Goal: Task Accomplishment & Management: Use online tool/utility

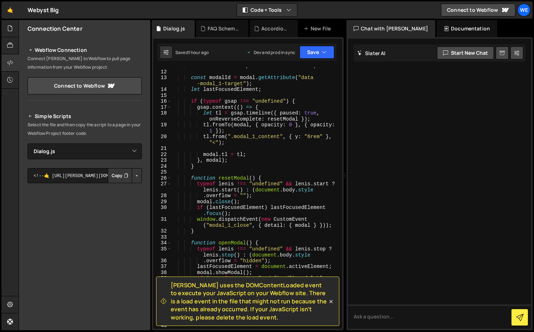
select select "47446"
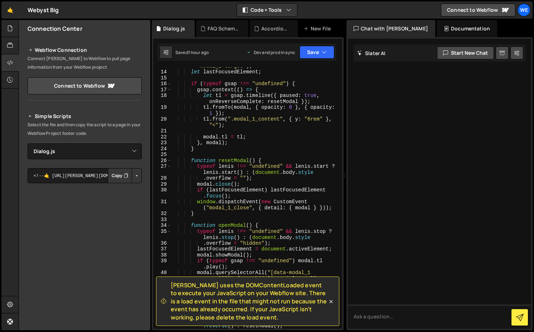
scroll to position [105, 0]
click at [312, 119] on div "const modalId = modal . getAttribute ( "data -modal_1-target" ) ; let lastFocus…" at bounding box center [255, 197] width 168 height 280
click at [269, 138] on div "const modalId = modal . getAttribute ( "data -modal_1-target" ) ; let lastFocus…" at bounding box center [255, 197] width 168 height 280
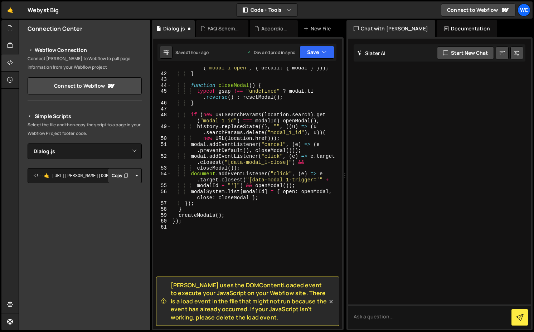
scroll to position [341, 0]
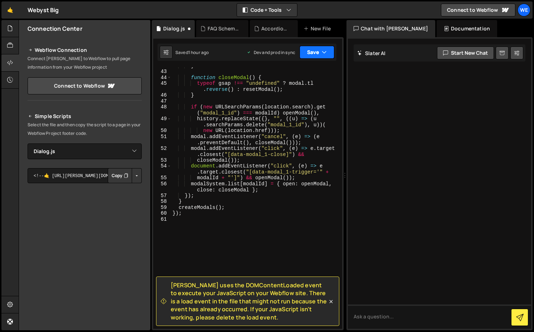
type textarea "[DOMAIN_NAME] = tl;"
click at [313, 52] on button "Save" at bounding box center [317, 52] width 35 height 13
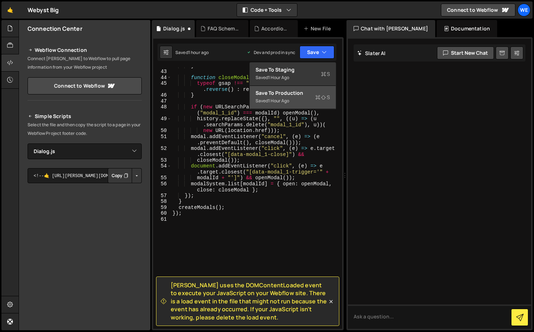
click at [287, 97] on div "Saved 1 hour ago" at bounding box center [293, 101] width 74 height 9
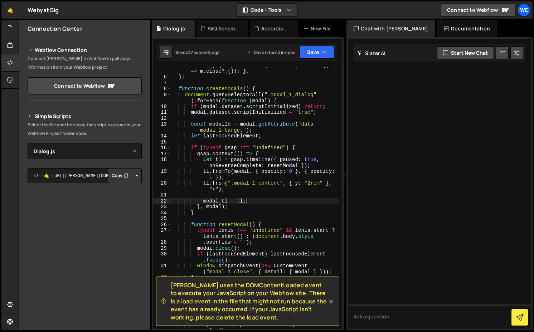
scroll to position [0, 0]
click at [252, 196] on div "closeAll ( ) { Object . values ( this . list ) . forEach (( m ) => m . close ?.…" at bounding box center [255, 204] width 168 height 285
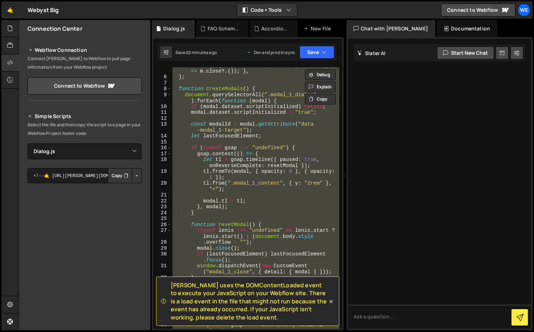
click at [269, 174] on div "closeAll ( ) { Object . values ( this . list ) . forEach (( m ) => m . close ?.…" at bounding box center [255, 198] width 168 height 262
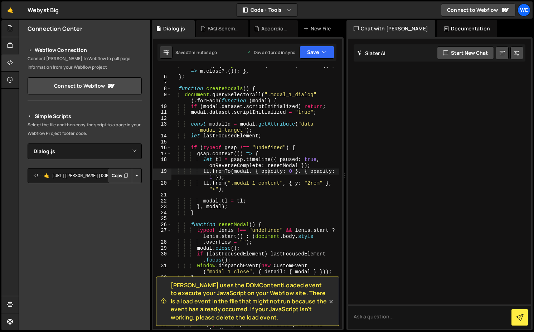
type textarea "});"
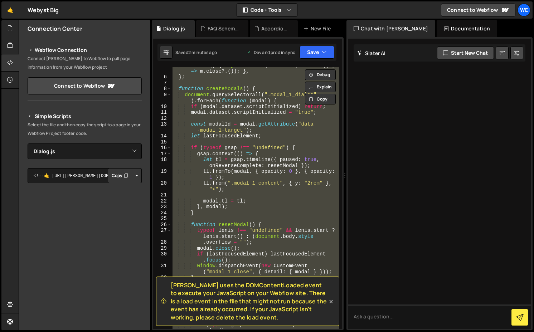
paste textarea
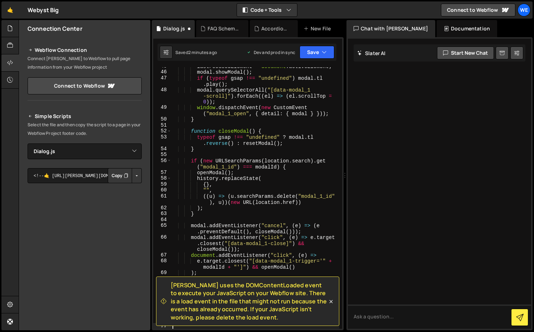
scroll to position [353, 0]
click at [315, 57] on button "Save" at bounding box center [317, 52] width 35 height 13
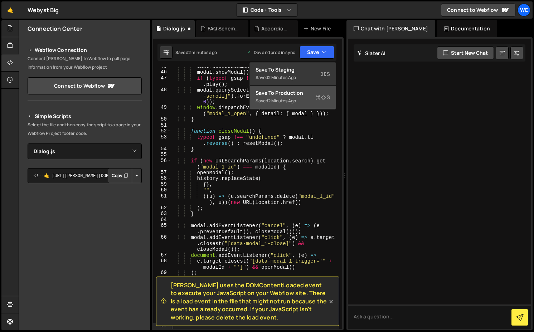
click at [305, 95] on div "Save to Production S" at bounding box center [293, 93] width 74 height 7
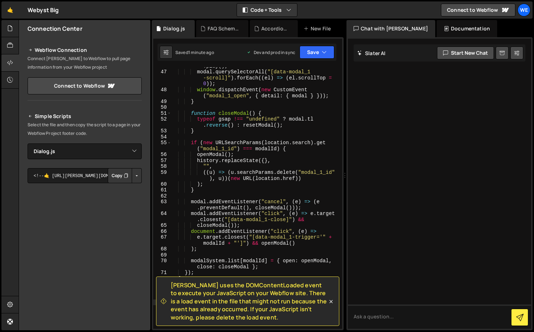
click at [182, 145] on div "if ( typeof gsap !== "undefined" ) modal . tl . play ( ) ; modal . querySelecto…" at bounding box center [255, 197] width 168 height 280
type textarea "});"
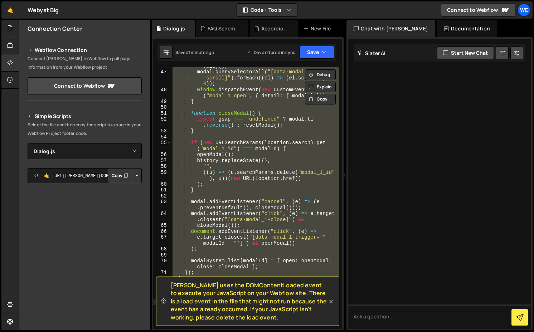
paste textarea
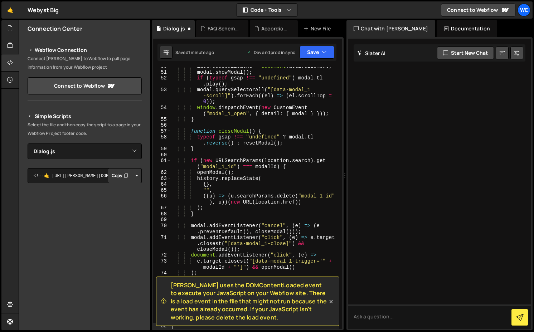
scroll to position [382, 0]
click at [314, 50] on button "Save" at bounding box center [317, 52] width 35 height 13
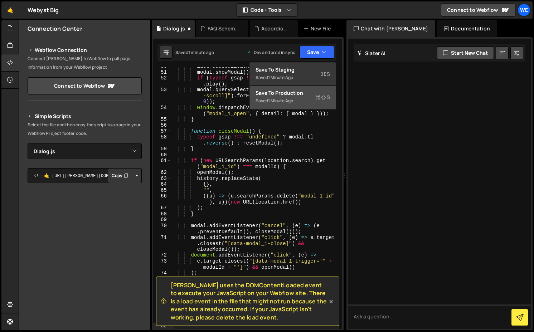
click at [285, 102] on div "1 minute ago" at bounding box center [280, 101] width 25 height 6
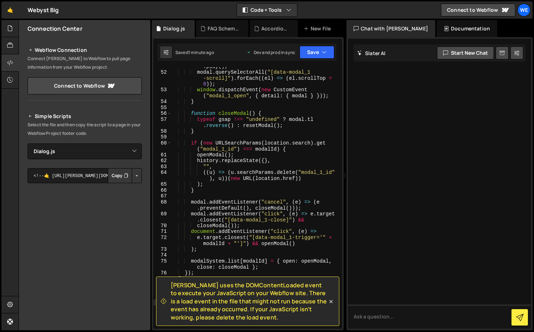
click at [229, 163] on div "if ( typeof gsap !== "undefined" ) modal . tl . play ( ) ; modal . querySelecto…" at bounding box center [255, 197] width 168 height 280
type textarea "});"
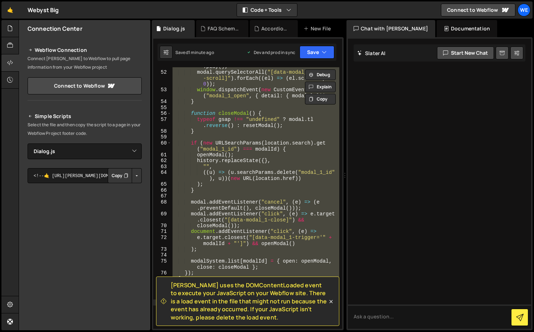
paste textarea
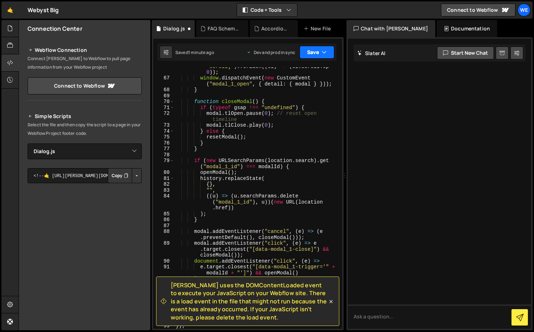
click at [311, 51] on button "Save" at bounding box center [317, 52] width 35 height 13
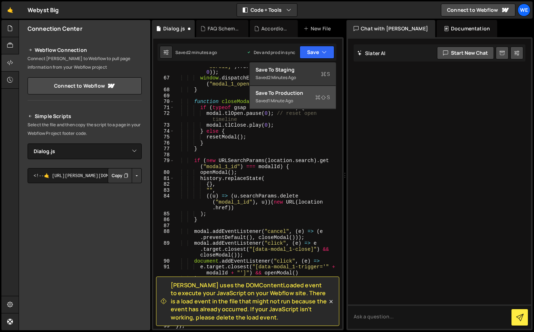
click at [295, 91] on div "Save to Production S" at bounding box center [293, 93] width 74 height 7
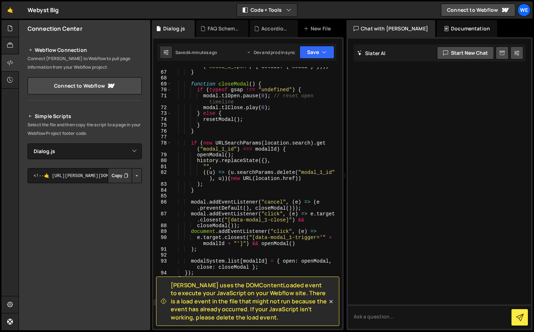
click at [240, 195] on div "window . dispatchEvent ( new CustomEvent ( "modal_1_open" , { detail : { modal …" at bounding box center [255, 197] width 168 height 280
type textarea "});"
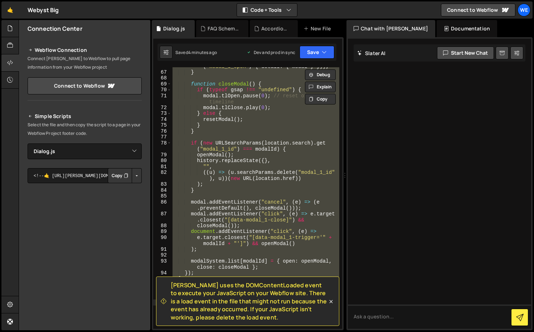
paste textarea
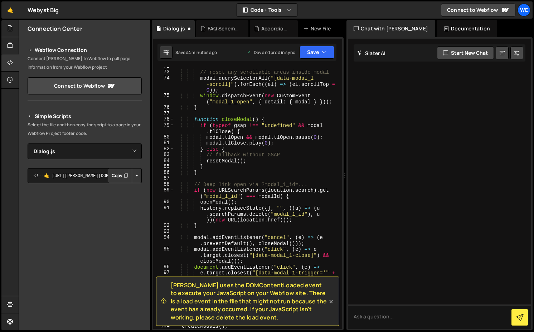
scroll to position [565, 0]
click at [305, 48] on button "Save" at bounding box center [317, 52] width 35 height 13
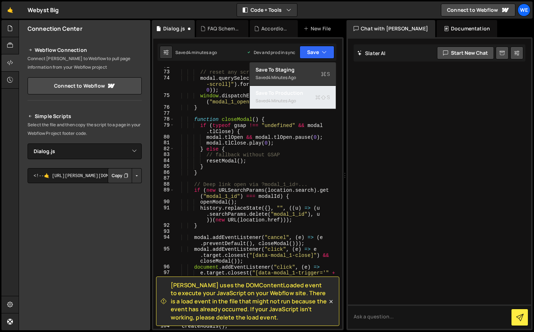
click at [300, 97] on div "Saved 4 minutes ago" at bounding box center [293, 101] width 74 height 9
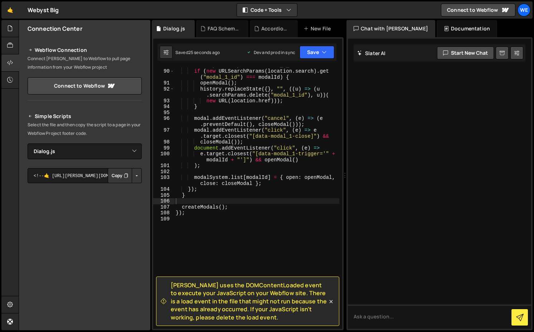
click at [206, 149] on div "// Deep link open via ?modal_1_id=... if ( new URLSearchParams ( location . sea…" at bounding box center [256, 199] width 165 height 274
type textarea "});"
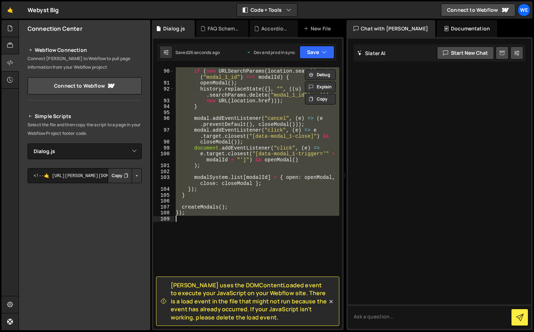
paste textarea
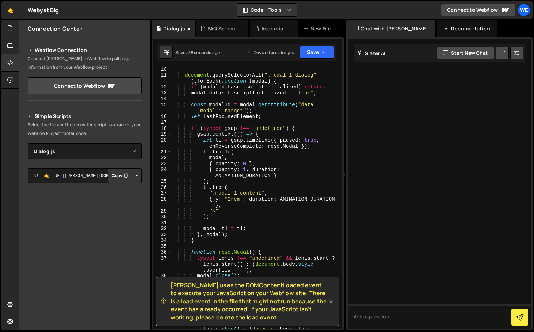
scroll to position [82, 0]
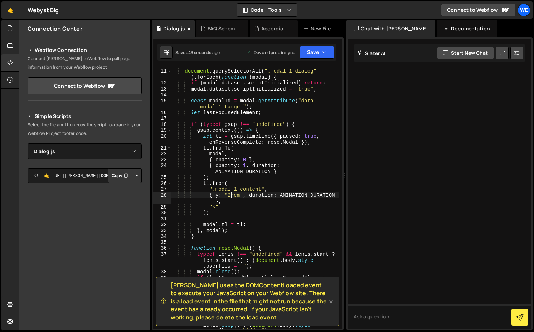
click at [231, 193] on div "document . querySelectorAll ( ".modal_1_dialog" ) . forEach ( function ( modal …" at bounding box center [255, 204] width 168 height 285
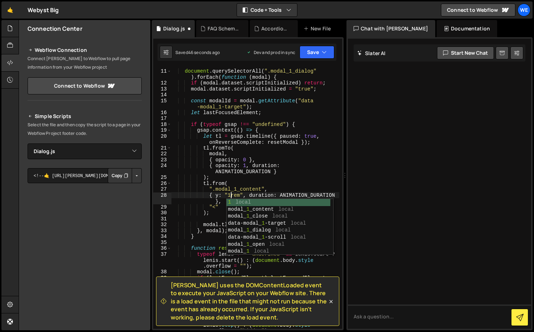
scroll to position [0, 4]
type textarea "{ y: "1rem", duration: ANIMATION_DURATION },"
click at [317, 49] on button "Save" at bounding box center [317, 52] width 35 height 13
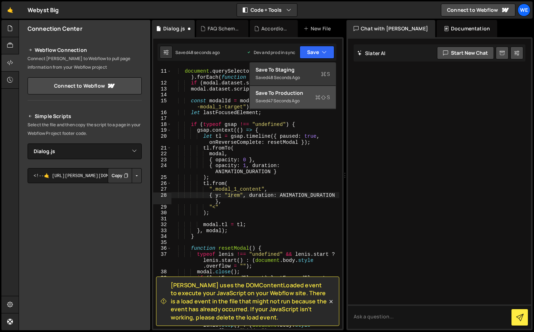
click at [294, 98] on div "47 seconds ago" at bounding box center [284, 101] width 32 height 6
